Goal: Transaction & Acquisition: Purchase product/service

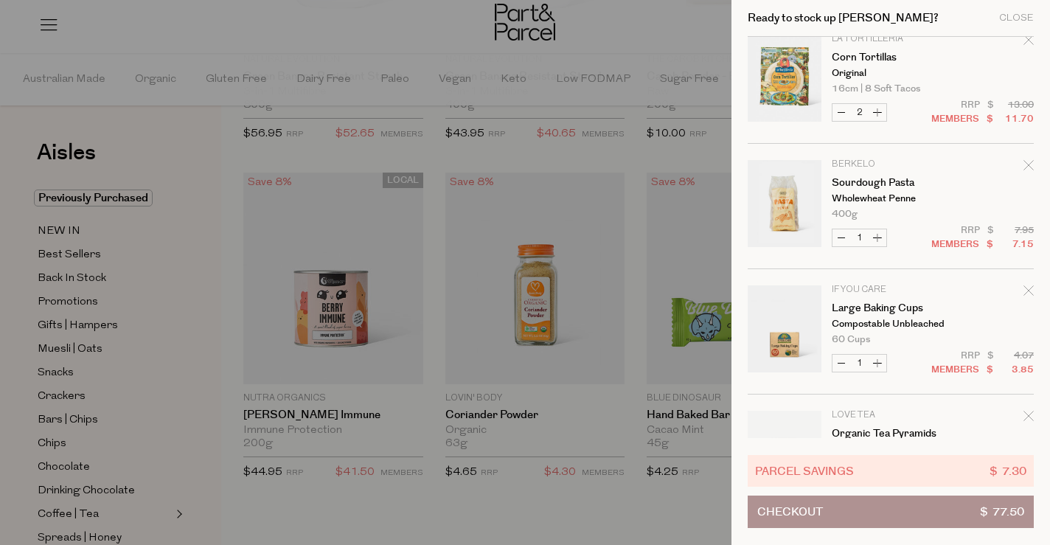
scroll to position [257, 0]
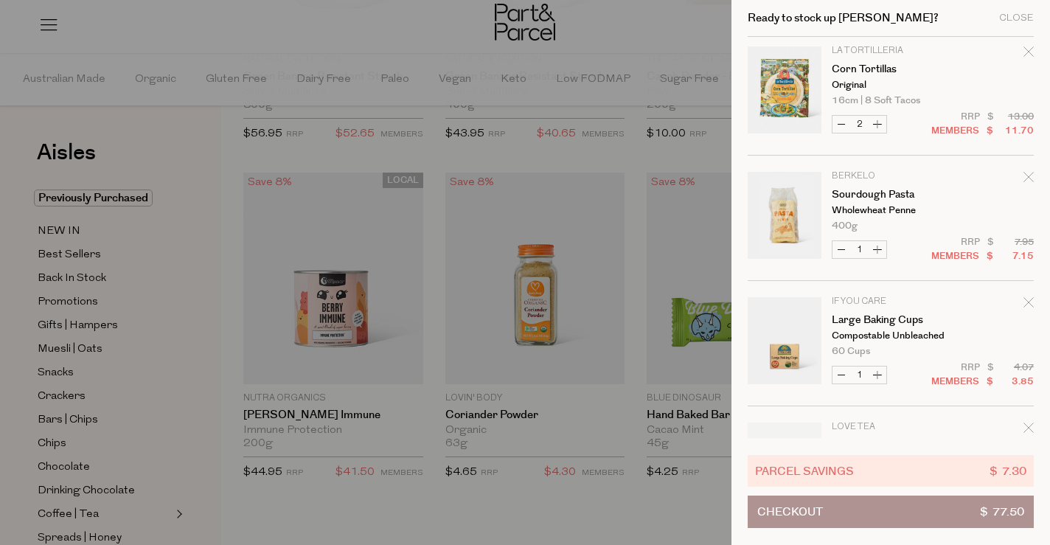
click at [878, 246] on button "Increase Sourdough Pasta" at bounding box center [878, 249] width 18 height 17
type input "2"
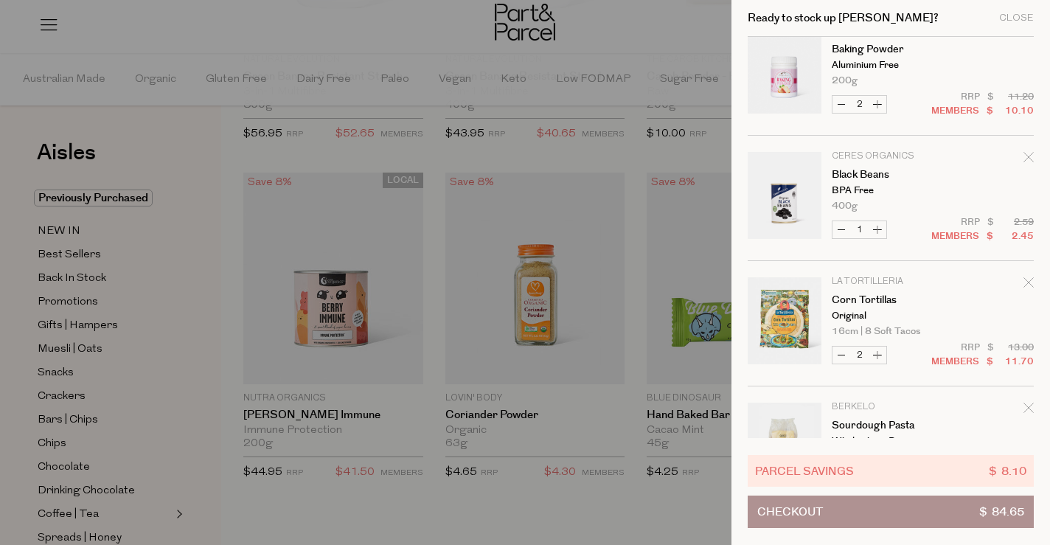
scroll to position [0, 0]
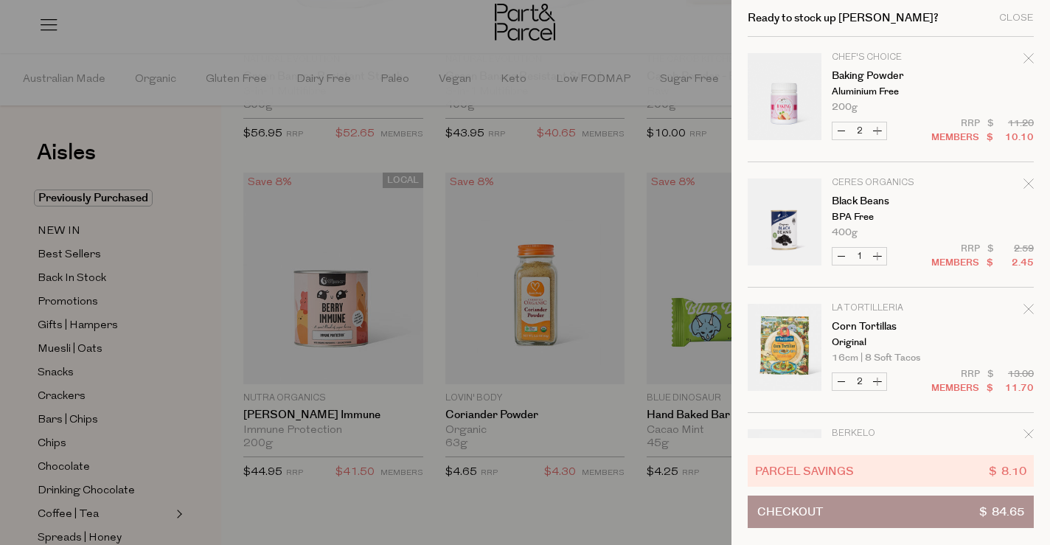
click at [662, 24] on div at bounding box center [525, 272] width 1050 height 545
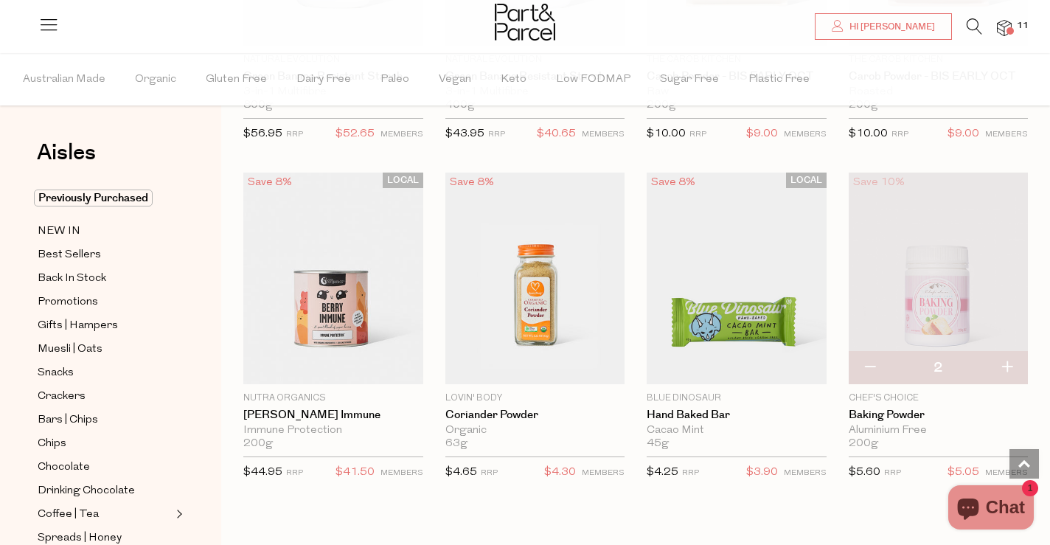
click at [974, 21] on icon at bounding box center [974, 26] width 15 height 16
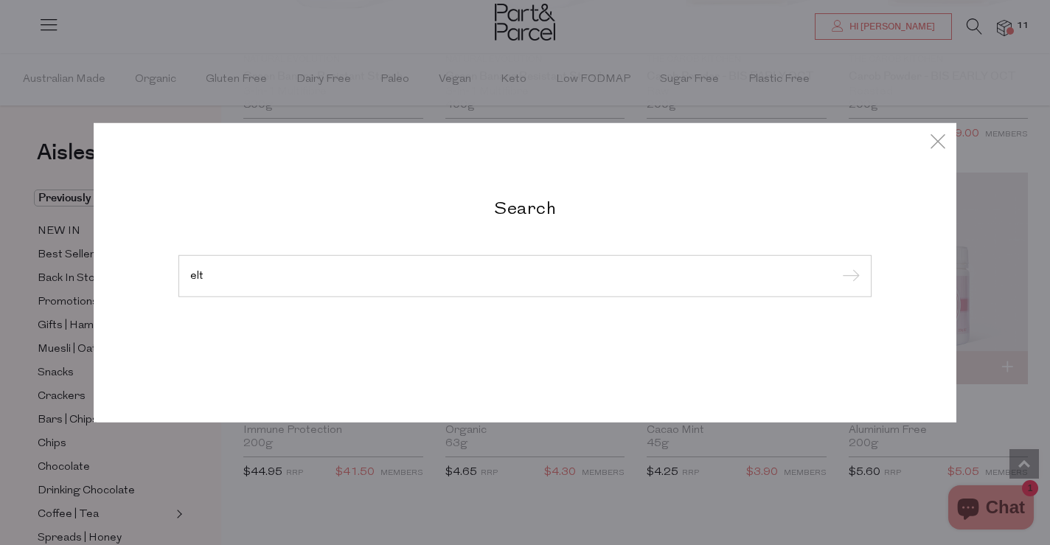
type input "elt"
click at [838, 266] on input "submit" at bounding box center [849, 277] width 22 height 22
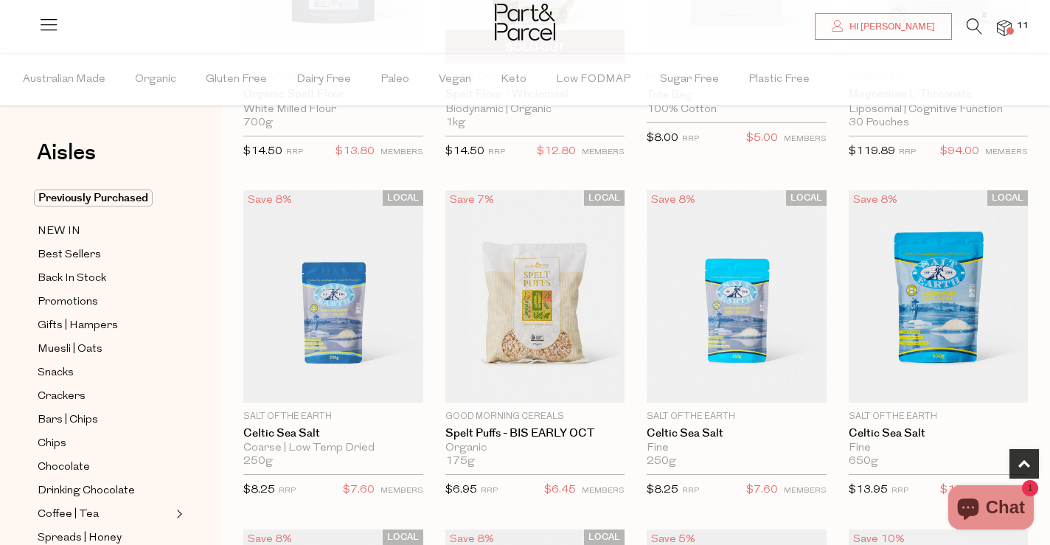
scroll to position [309, 0]
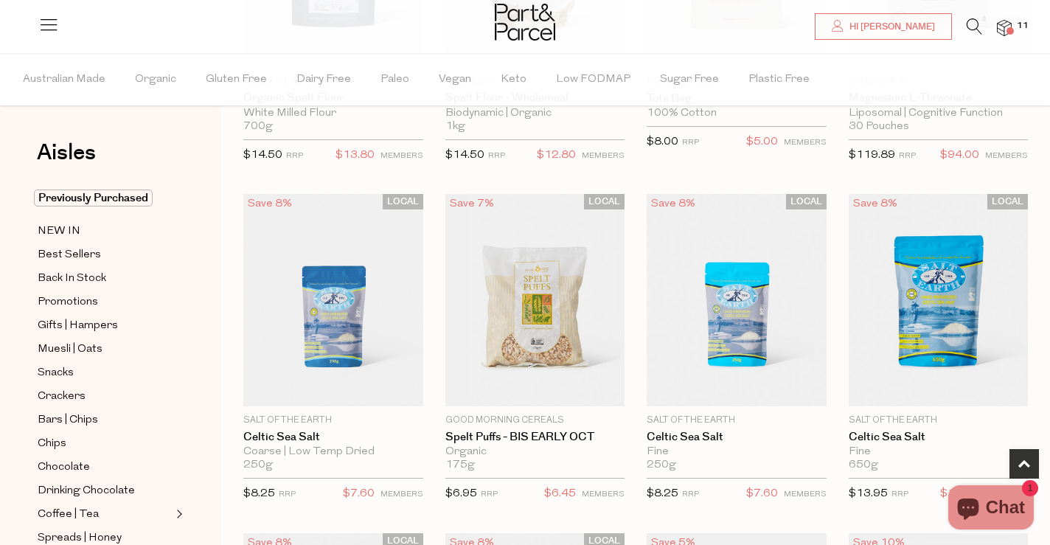
click at [1007, 21] on img at bounding box center [1004, 28] width 15 height 17
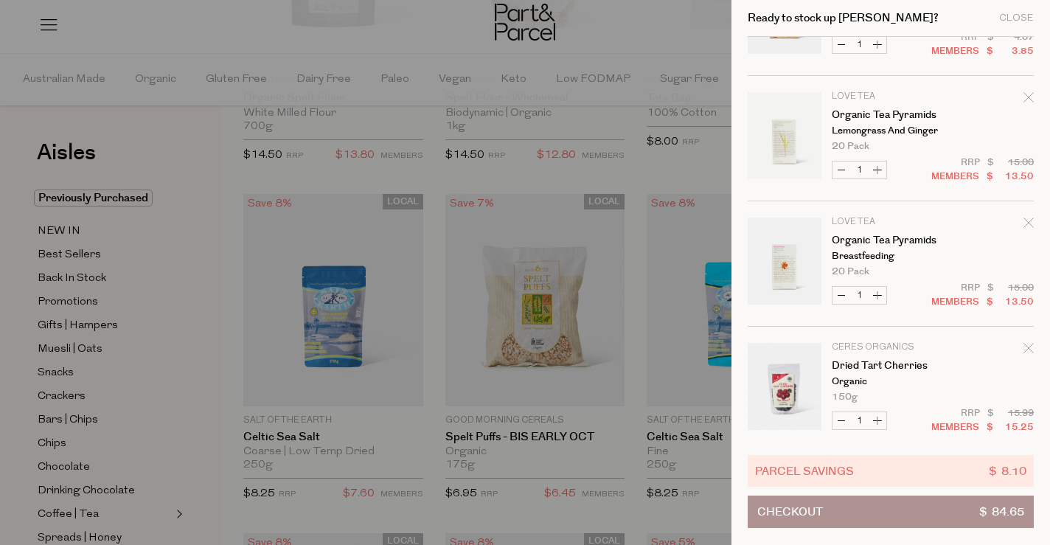
scroll to position [602, 0]
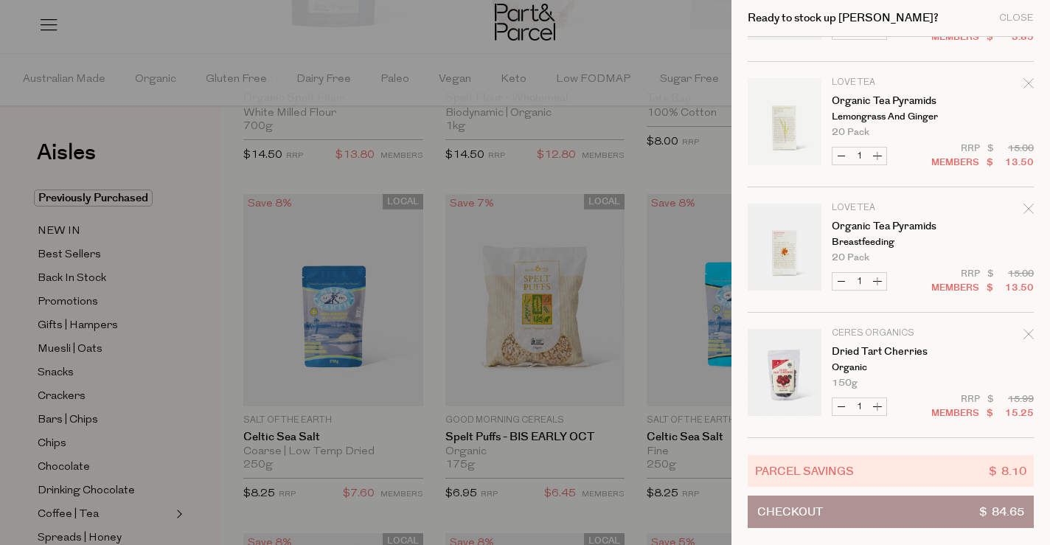
click at [462, 33] on div at bounding box center [525, 272] width 1050 height 545
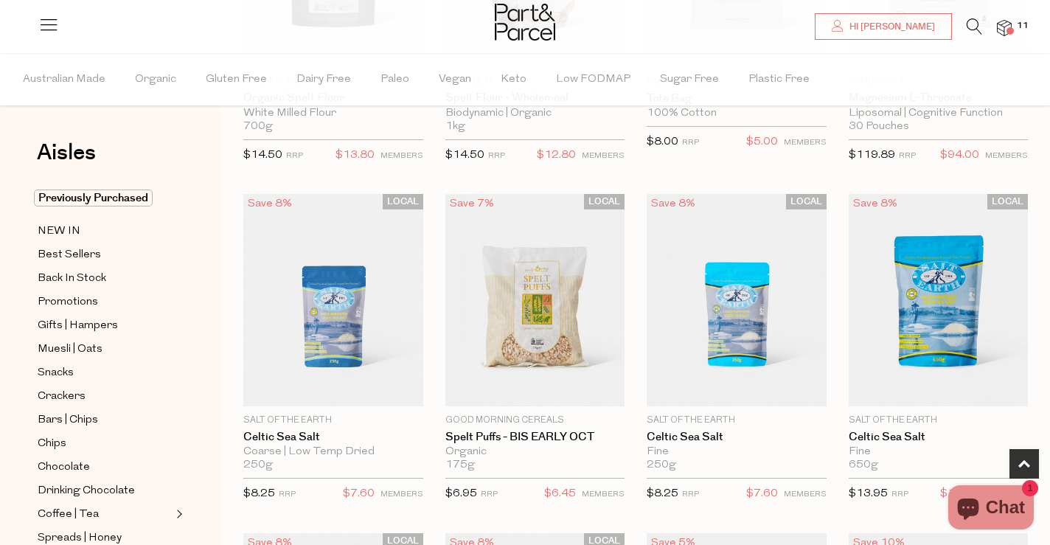
click at [971, 24] on icon at bounding box center [974, 26] width 15 height 16
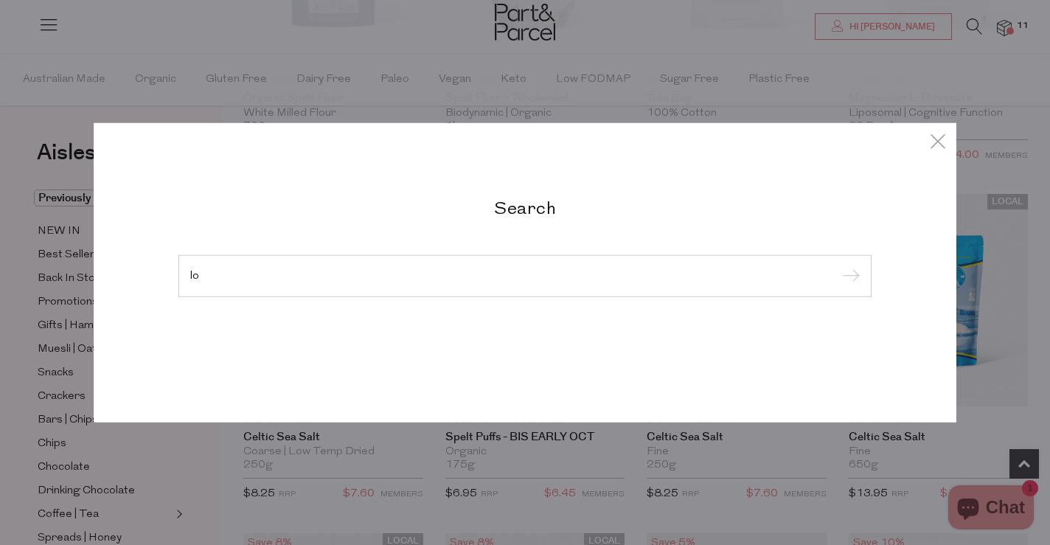
type input "l"
type input "bolognese"
click at [838, 266] on input "submit" at bounding box center [849, 277] width 22 height 22
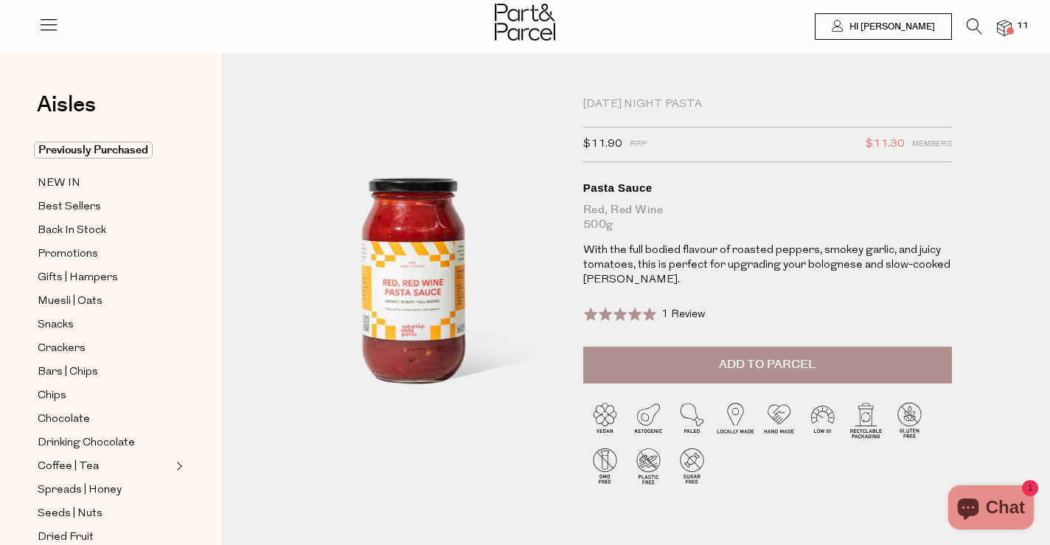
click at [1004, 27] on img at bounding box center [1004, 28] width 15 height 17
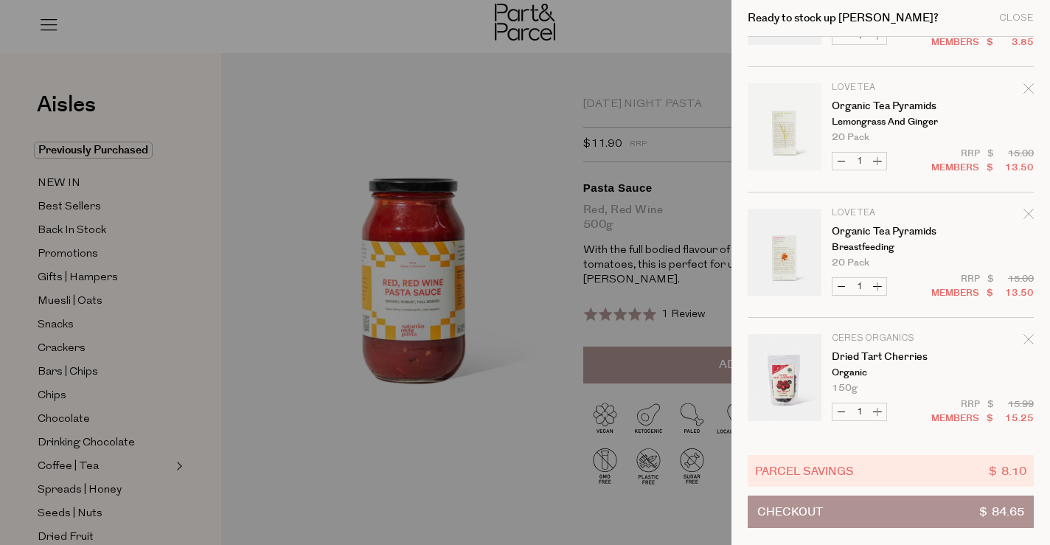
scroll to position [602, 0]
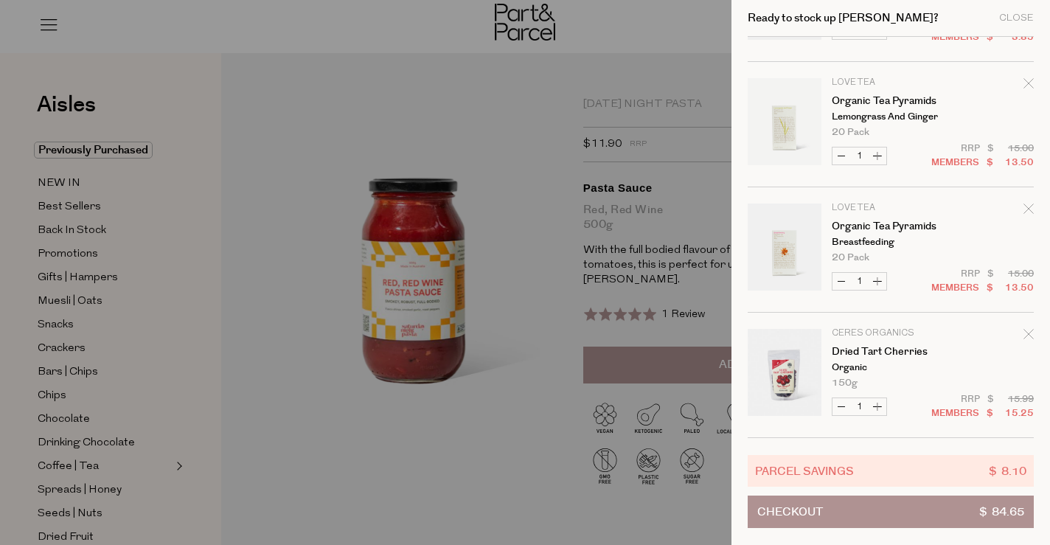
click at [889, 513] on button "Checkout $ 84.65" at bounding box center [891, 512] width 286 height 32
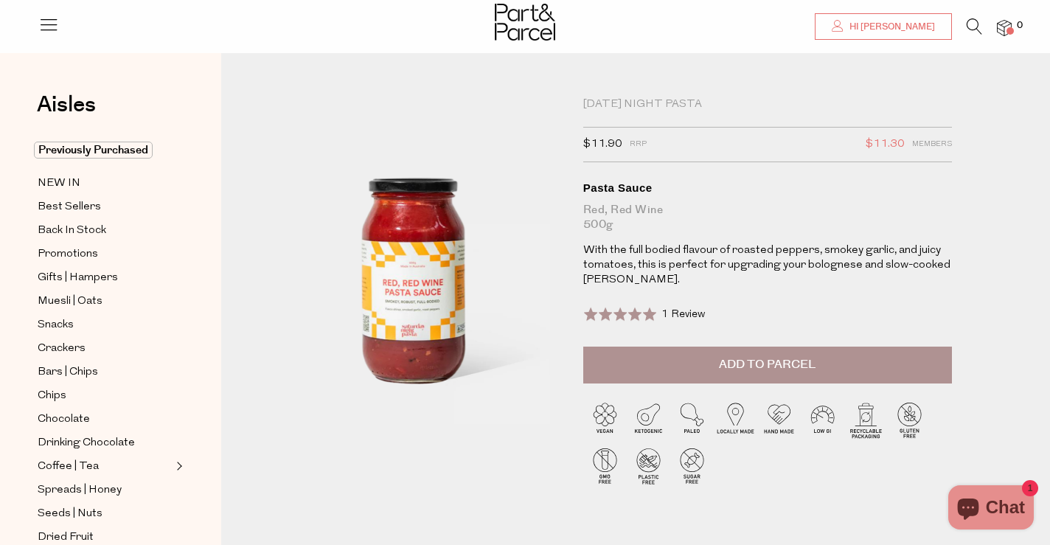
click at [844, 24] on icon at bounding box center [838, 26] width 12 height 12
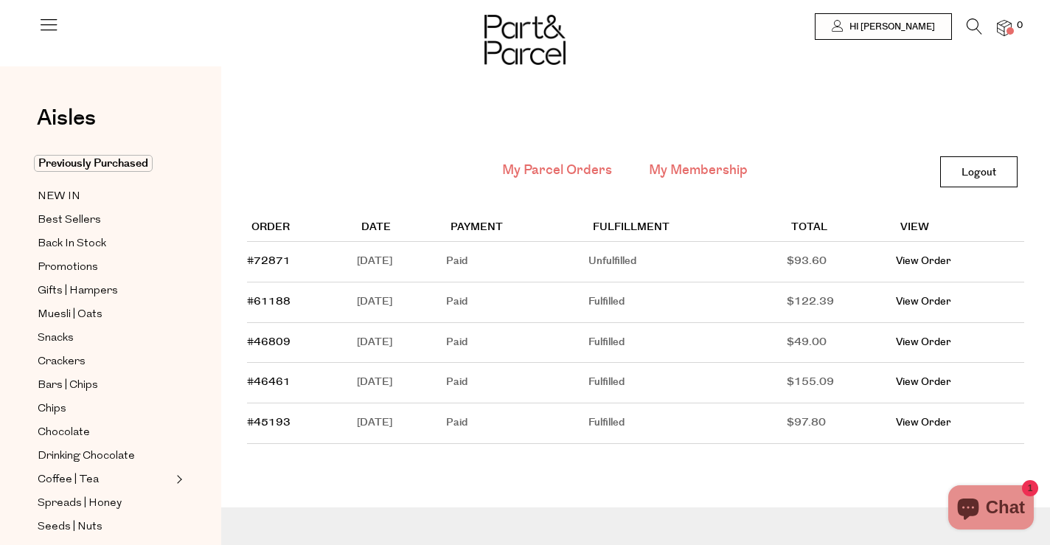
click at [729, 166] on link "My Membership" at bounding box center [698, 170] width 99 height 19
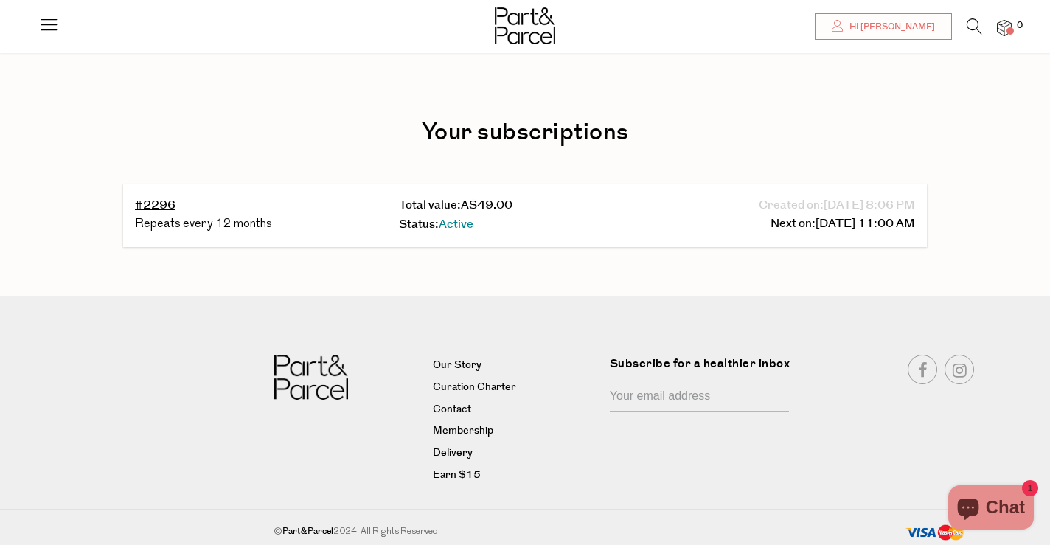
scroll to position [42, 0]
click at [977, 20] on icon at bounding box center [974, 26] width 15 height 16
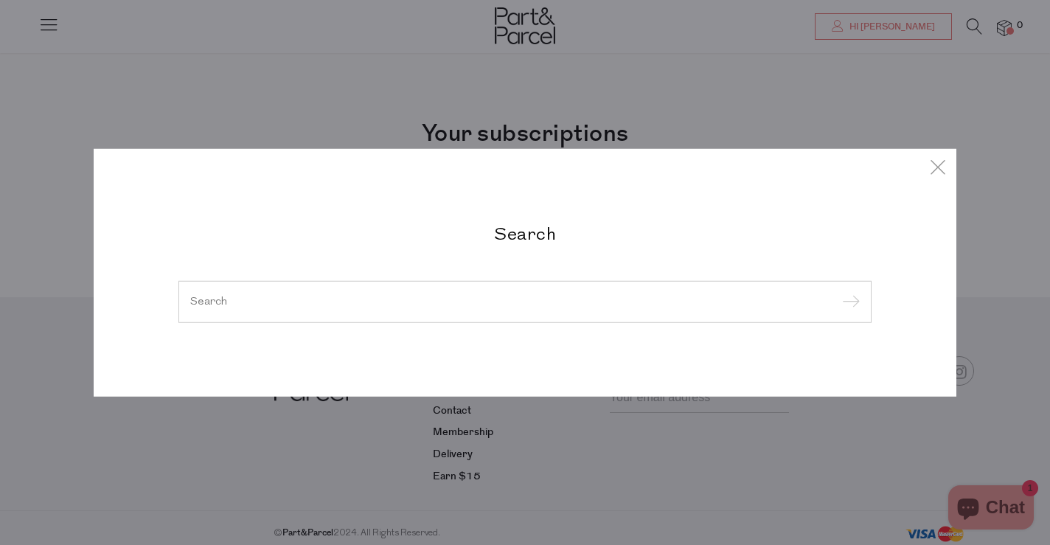
click at [684, 301] on input "search" at bounding box center [525, 301] width 670 height 11
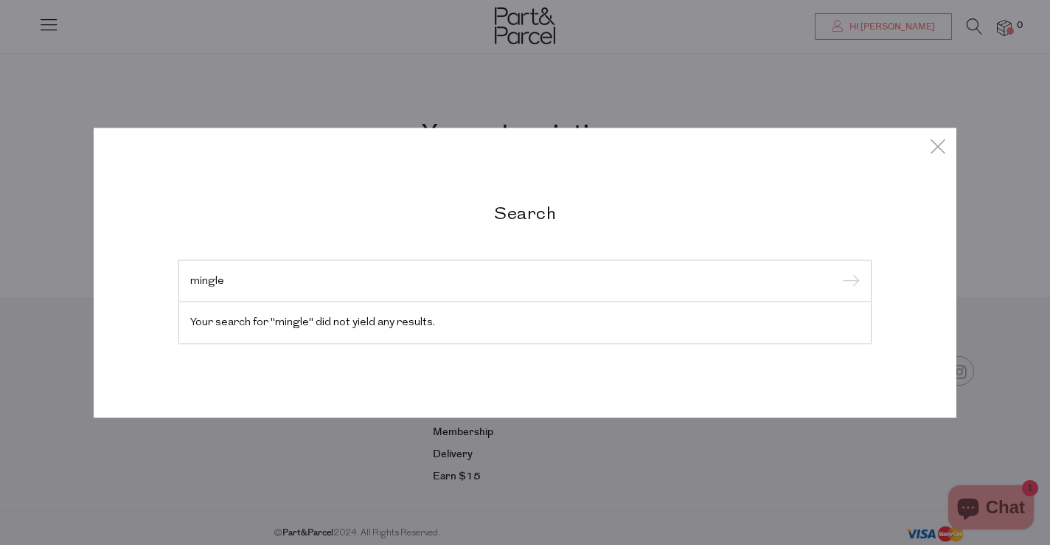
type input "mingle"
click at [838, 271] on input "submit" at bounding box center [849, 282] width 22 height 22
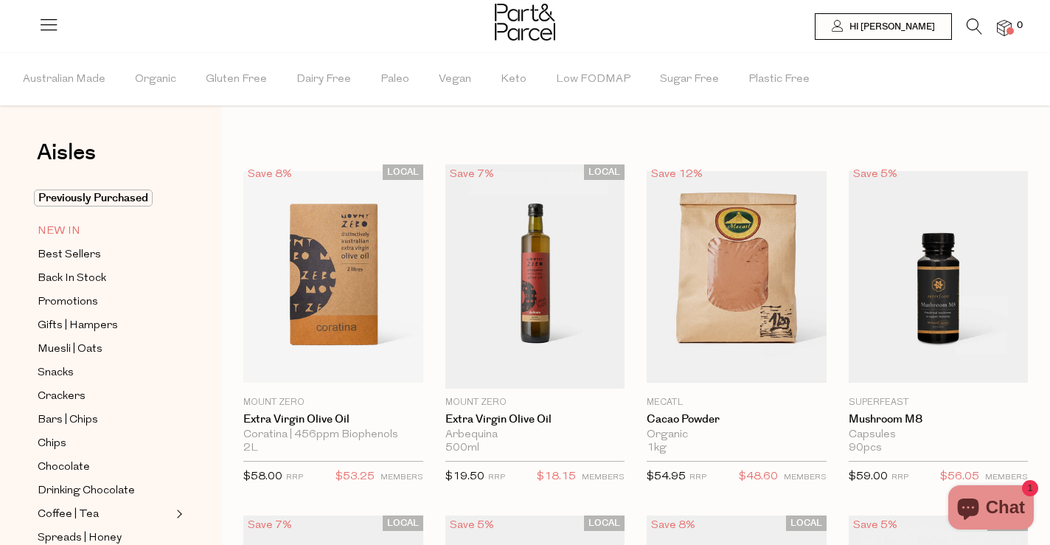
click at [69, 234] on span "NEW IN" at bounding box center [59, 232] width 43 height 18
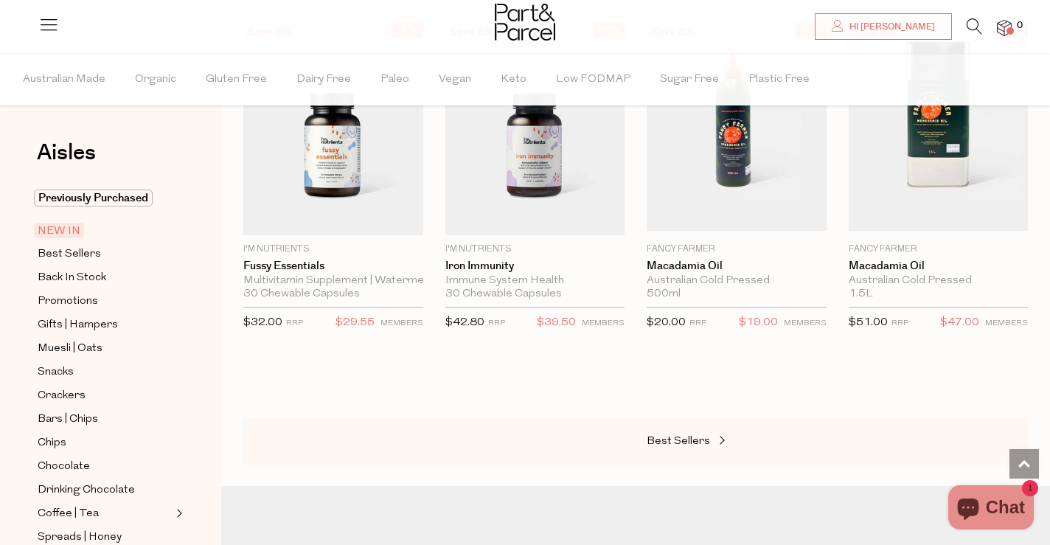
scroll to position [1538, 0]
click at [502, 442] on div "Best Sellers" at bounding box center [635, 441] width 785 height 49
click at [656, 435] on span "Best Sellers" at bounding box center [678, 440] width 63 height 11
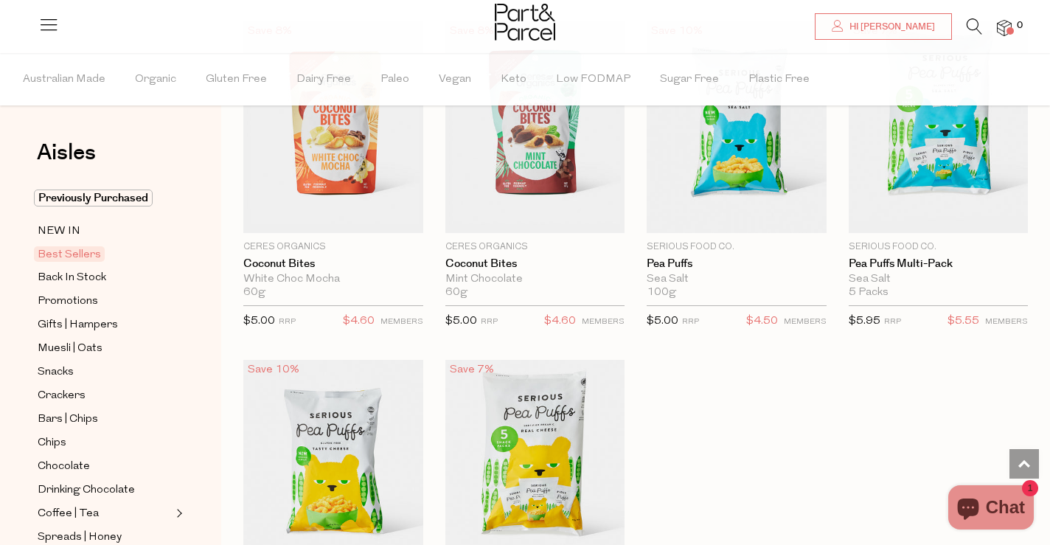
scroll to position [3174, 0]
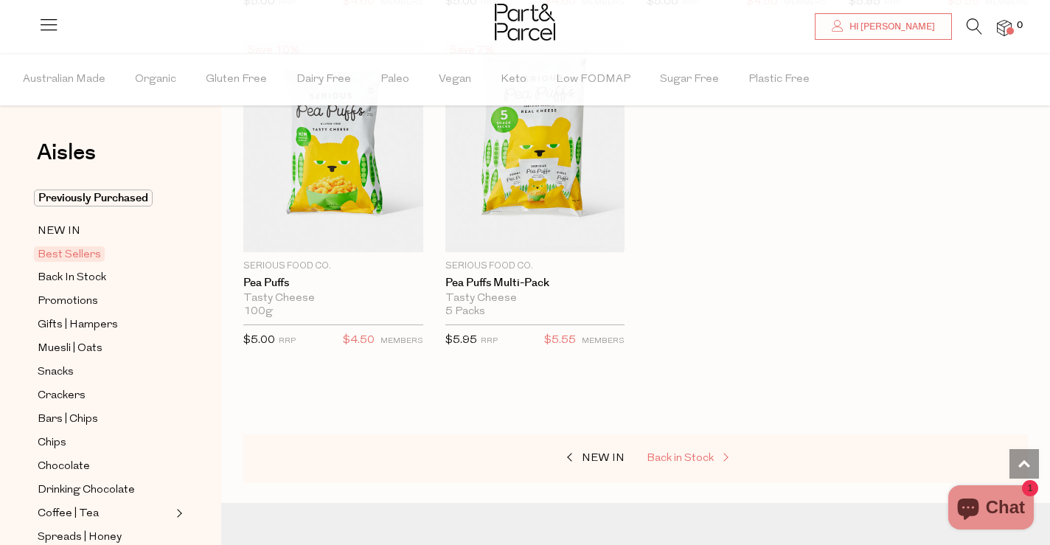
click at [673, 453] on span "Back in Stock" at bounding box center [680, 458] width 67 height 11
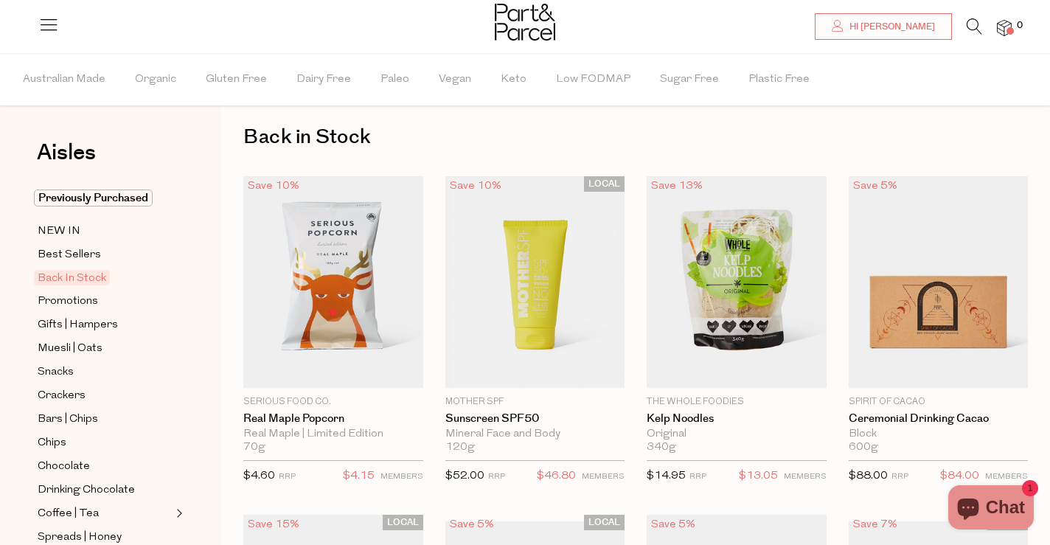
scroll to position [18, 0]
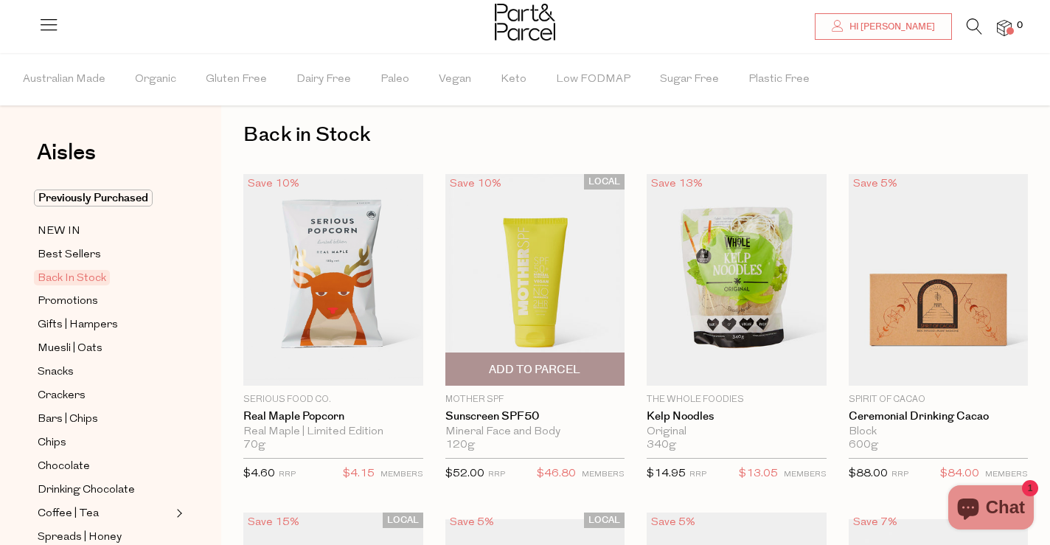
click at [556, 321] on img at bounding box center [535, 280] width 180 height 212
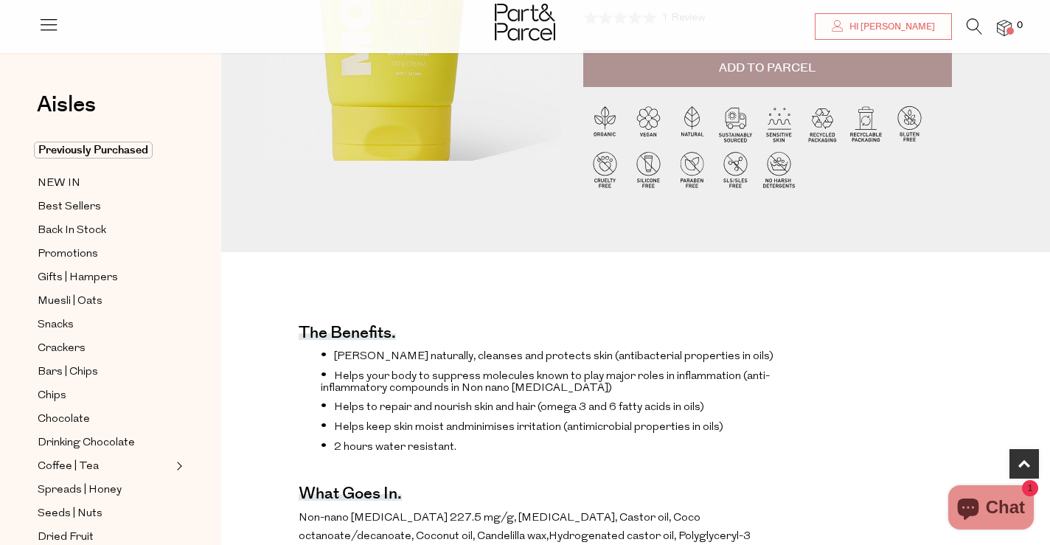
scroll to position [366, 0]
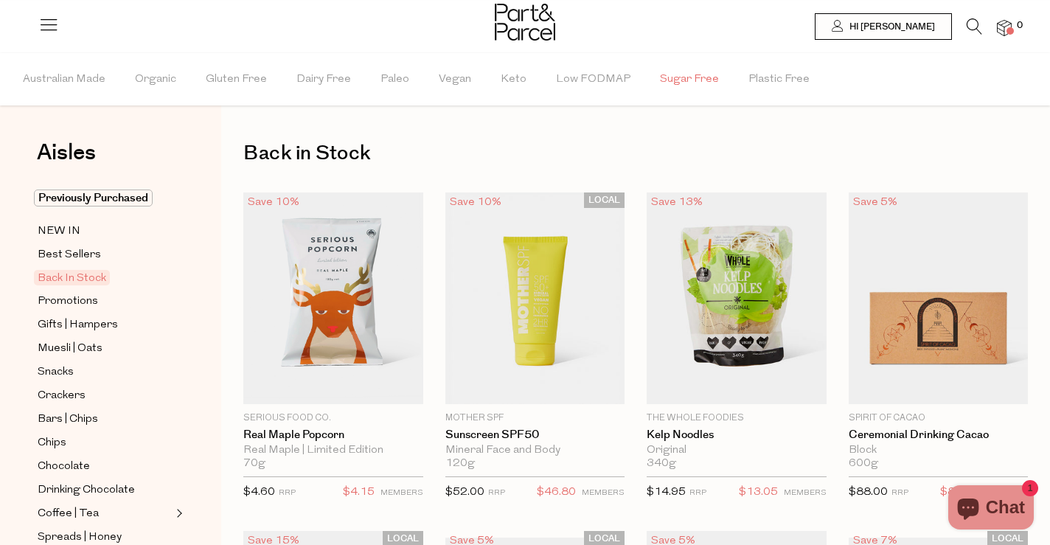
click at [666, 87] on span "Sugar Free" at bounding box center [689, 80] width 59 height 52
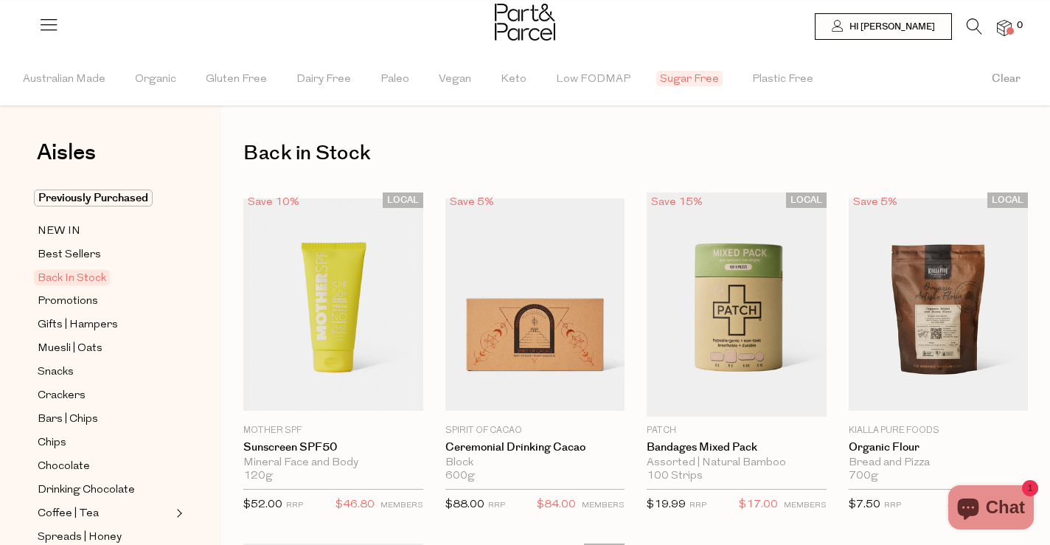
click at [90, 277] on span "Back In Stock" at bounding box center [72, 277] width 76 height 15
click at [160, 77] on span "Organic" at bounding box center [155, 80] width 41 height 52
click at [83, 278] on span "Back In Stock" at bounding box center [72, 277] width 76 height 15
click at [664, 78] on span "Sugar Free" at bounding box center [693, 78] width 66 height 15
click at [1019, 81] on button "Clear" at bounding box center [1007, 79] width 88 height 52
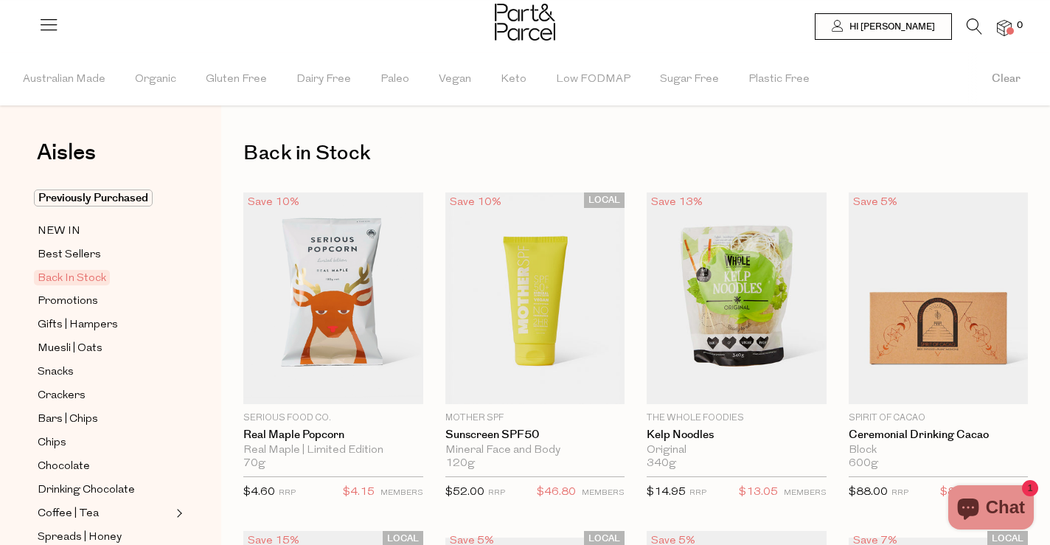
click at [1019, 81] on button "Clear" at bounding box center [1007, 79] width 88 height 52
click at [83, 233] on link "NEW IN" at bounding box center [105, 231] width 134 height 18
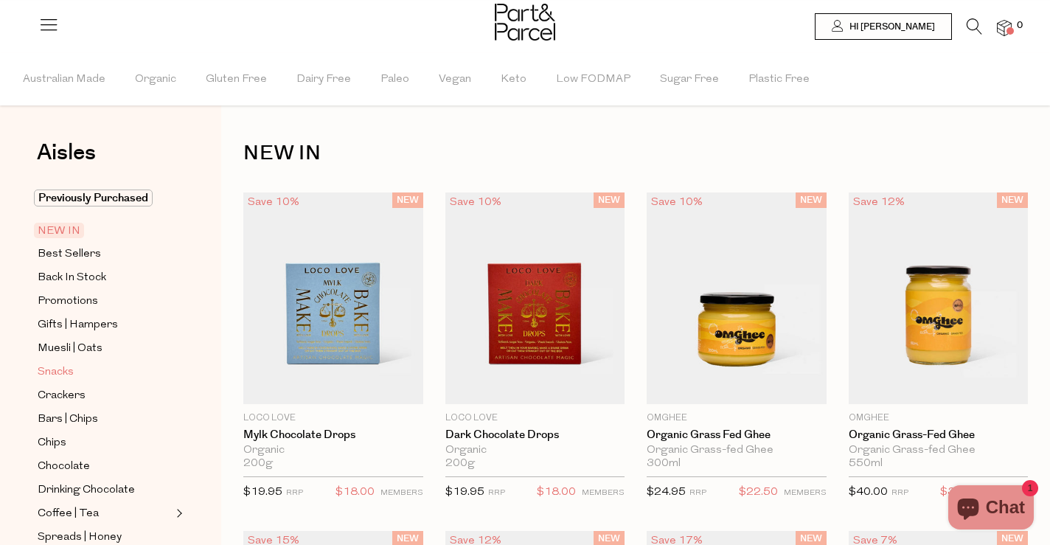
click at [64, 375] on span "Snacks" at bounding box center [56, 373] width 36 height 18
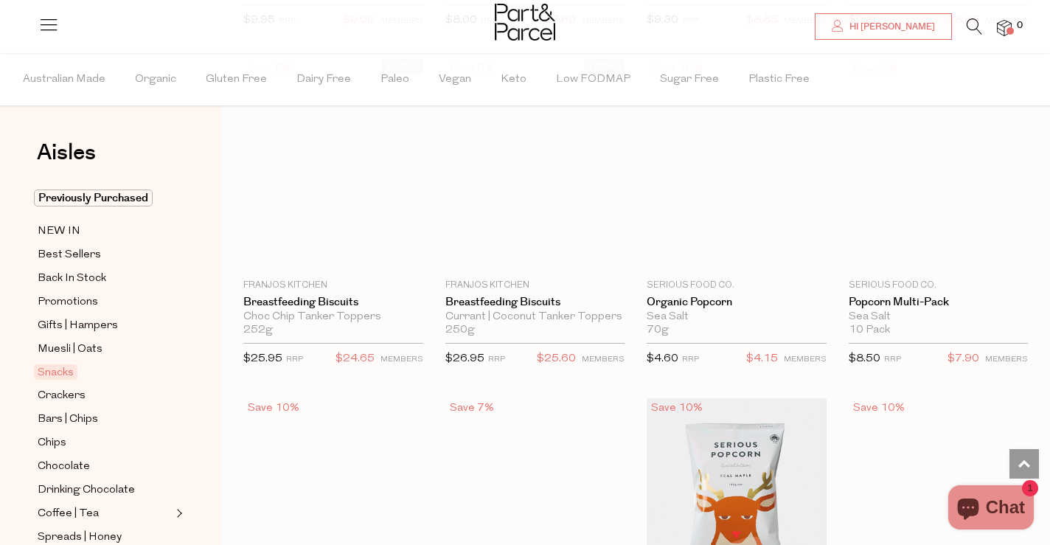
scroll to position [3534, 0]
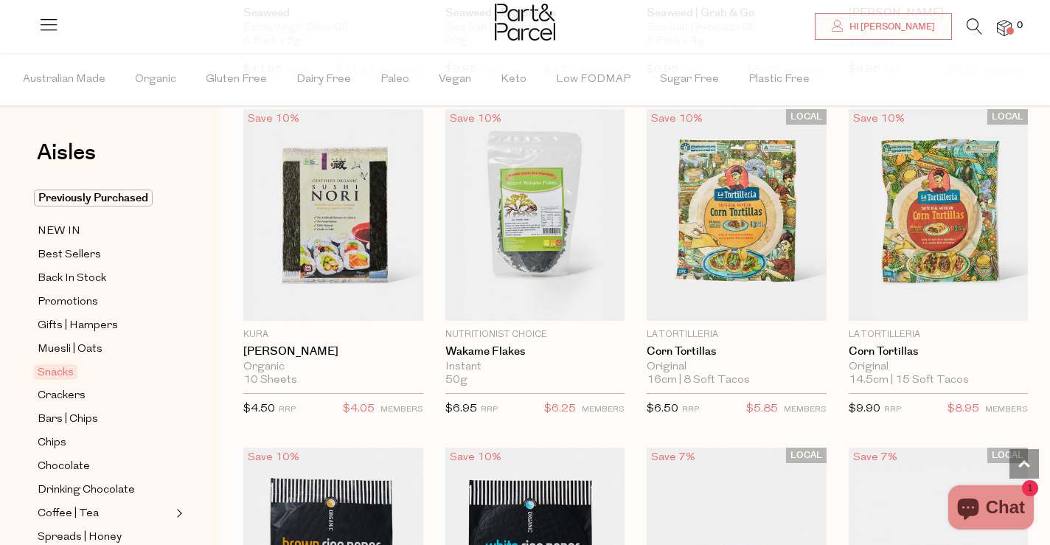
scroll to position [5174, 0]
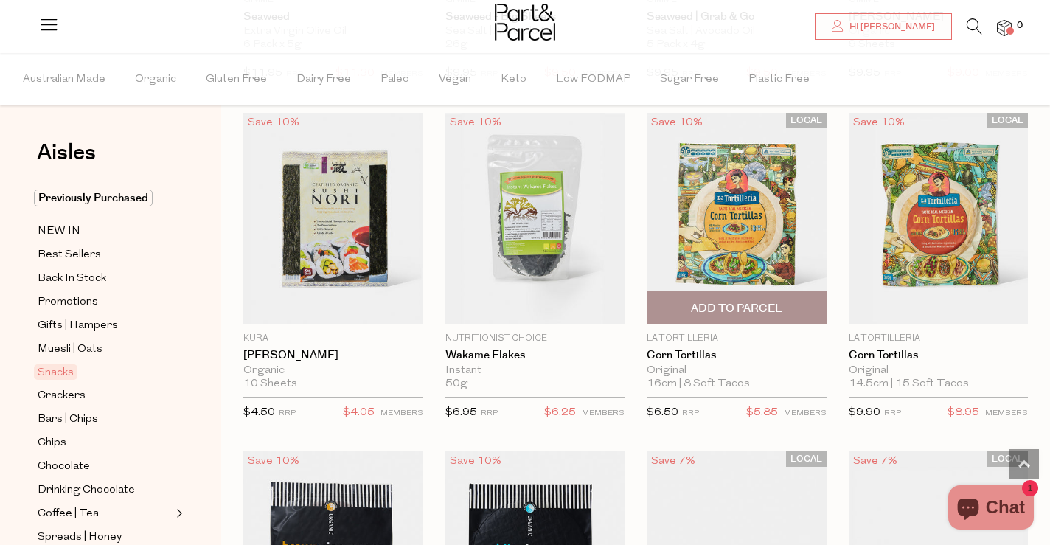
click at [743, 214] on img at bounding box center [737, 219] width 180 height 212
